Goal: Task Accomplishment & Management: Manage account settings

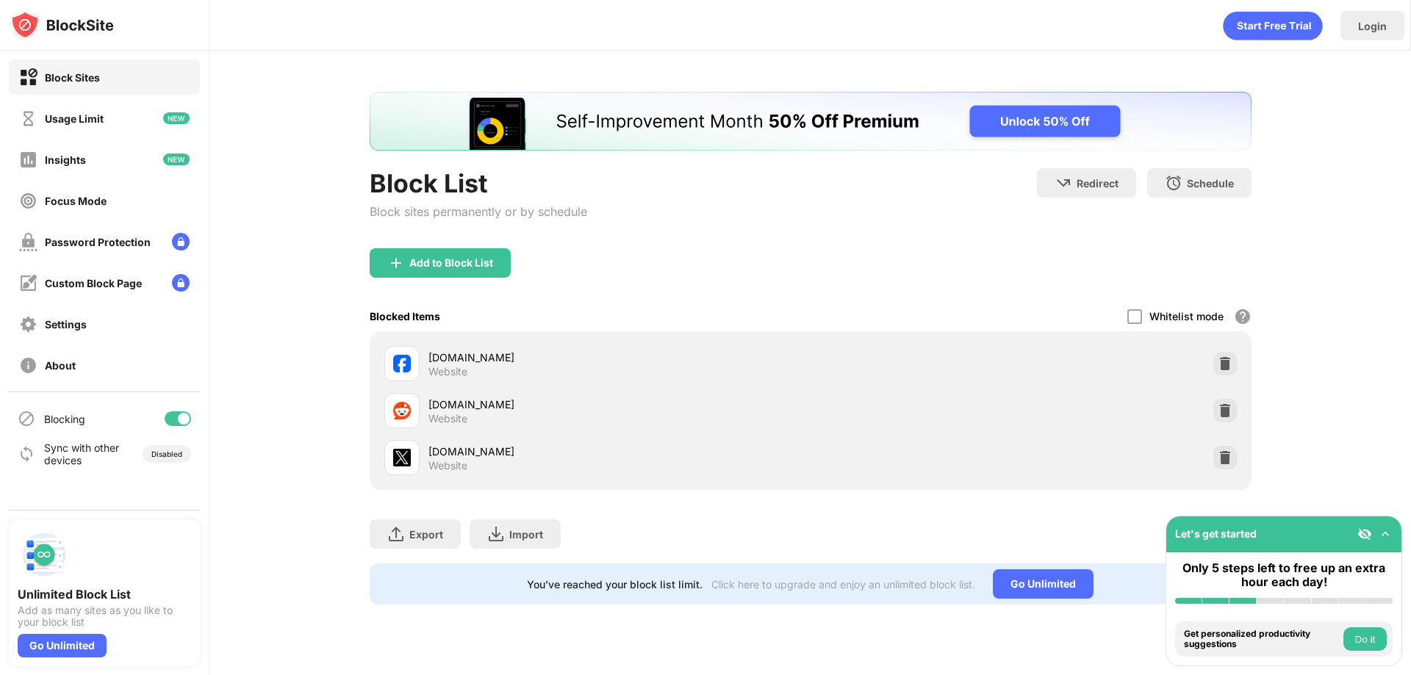
click at [1224, 459] on img at bounding box center [1225, 458] width 15 height 15
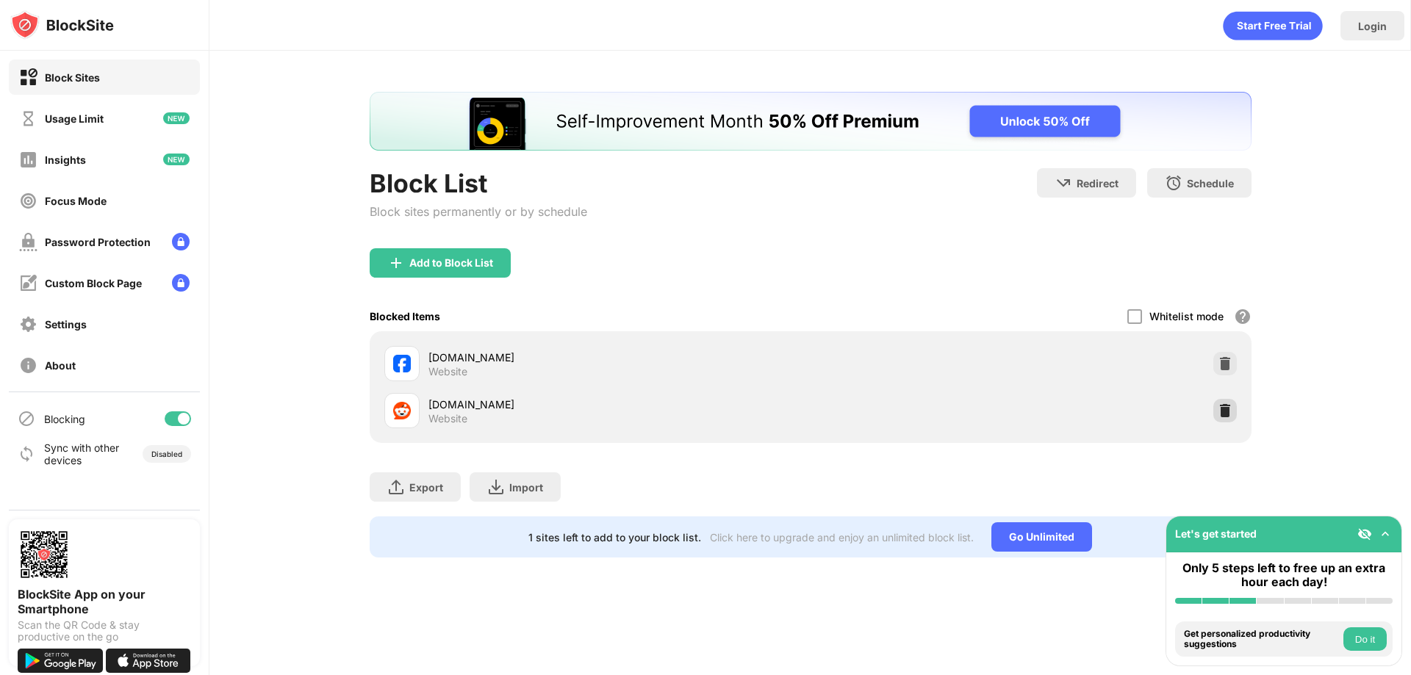
click at [1217, 403] on div at bounding box center [1225, 411] width 24 height 24
